Goal: Task Accomplishment & Management: Manage account settings

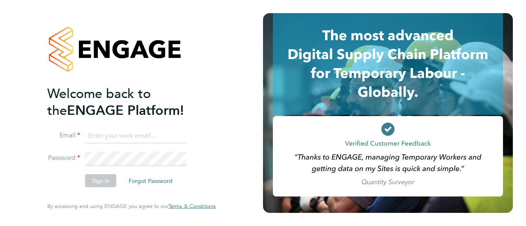
type input "[PERSON_NAME][EMAIL_ADDRESS][DOMAIN_NAME]"
click at [105, 175] on button "Sign In" at bounding box center [100, 181] width 31 height 13
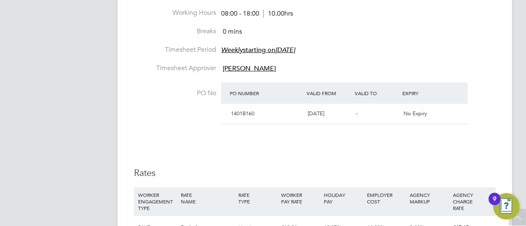
click at [339, 113] on div "21 Nov 2023" at bounding box center [328, 114] width 48 height 14
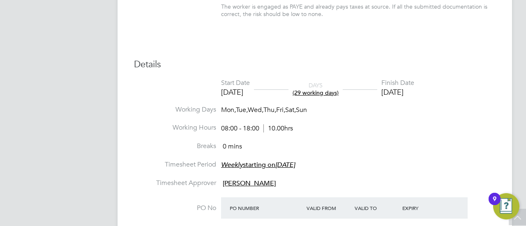
click at [414, 94] on div "25 Aug 2025" at bounding box center [397, 91] width 33 height 9
click at [414, 91] on div "25 Aug 2025" at bounding box center [397, 91] width 33 height 9
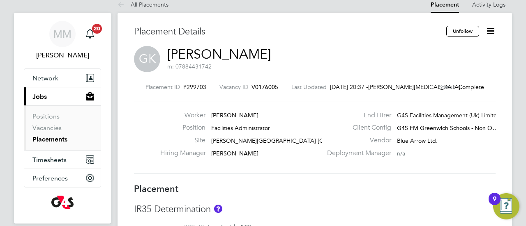
click at [490, 29] on icon at bounding box center [490, 31] width 10 height 10
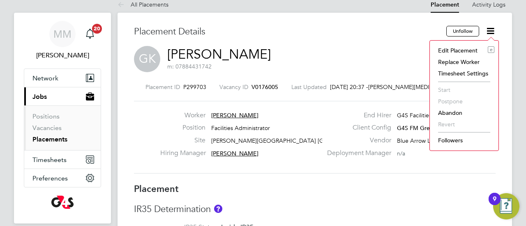
click at [453, 52] on li "Edit Placement e" at bounding box center [464, 50] width 60 height 11
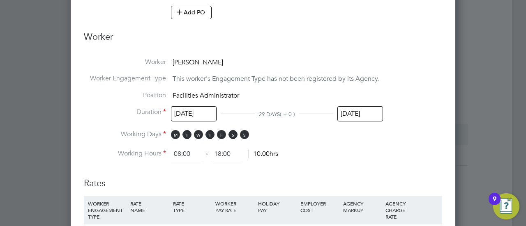
click at [362, 108] on input "25 Aug 2025" at bounding box center [360, 113] width 46 height 15
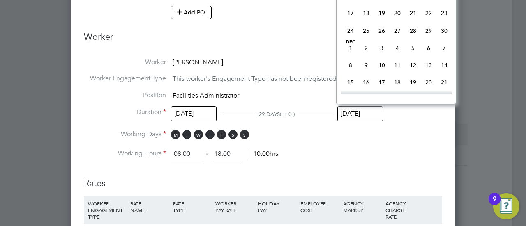
click at [445, 39] on span "30" at bounding box center [444, 31] width 16 height 16
type input "30 Nov 2025"
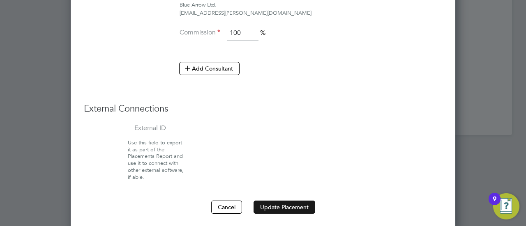
click at [274, 203] on button "Update Placement" at bounding box center [284, 207] width 62 height 13
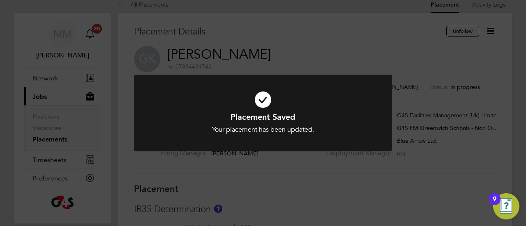
click at [157, 22] on div "Placement Saved Your placement has been updated. Cancel Okay" at bounding box center [263, 113] width 526 height 226
